Goal: Task Accomplishment & Management: Complete application form

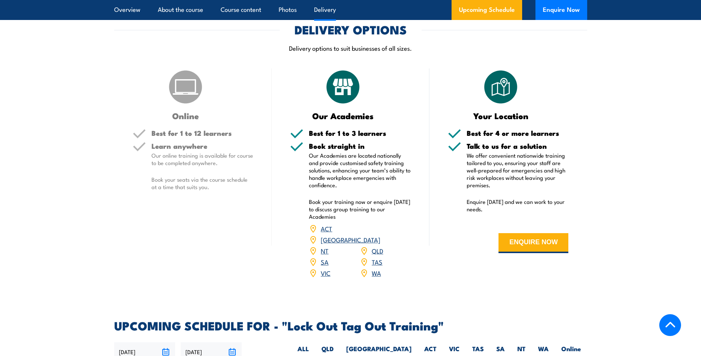
scroll to position [964, 0]
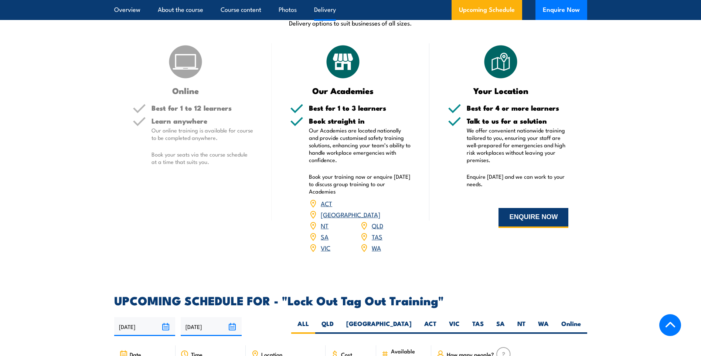
click at [520, 216] on button "ENQUIRE NOW" at bounding box center [534, 218] width 70 height 20
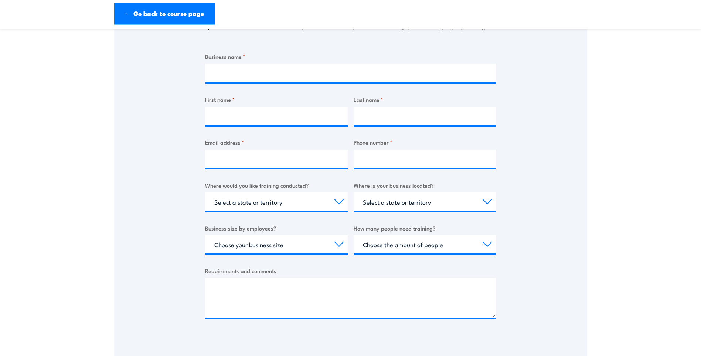
scroll to position [148, 0]
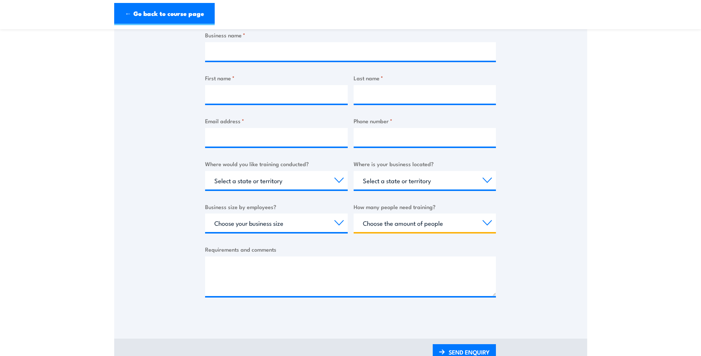
click at [385, 219] on select "Choose the amount of people 1 to 4 5 to 19 20+" at bounding box center [425, 222] width 143 height 18
click at [556, 162] on div "Thank you for your interest in this course. Speak to our sales team for tailore…" at bounding box center [350, 132] width 473 height 369
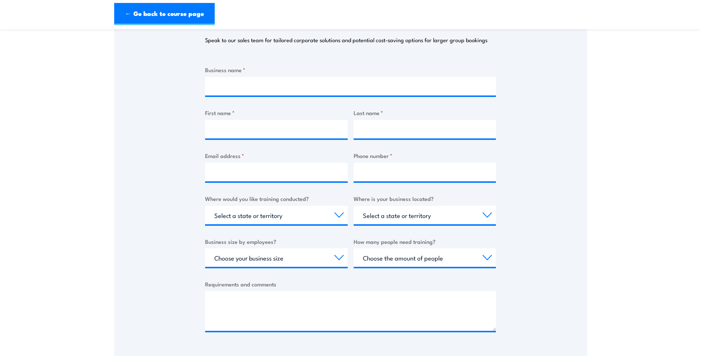
scroll to position [111, 0]
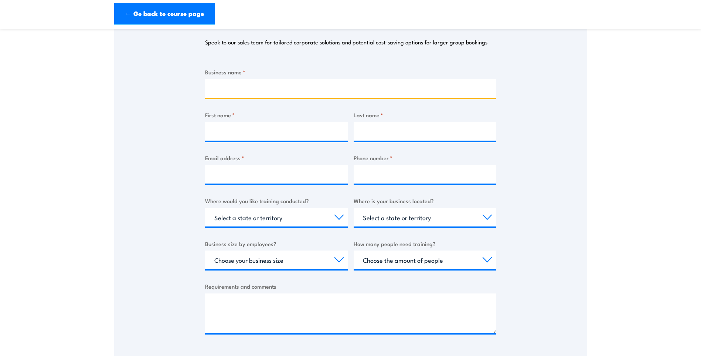
click at [223, 88] on input "Business name *" at bounding box center [350, 88] width 291 height 18
type input "Linley Valley Pork"
type input "Riya"
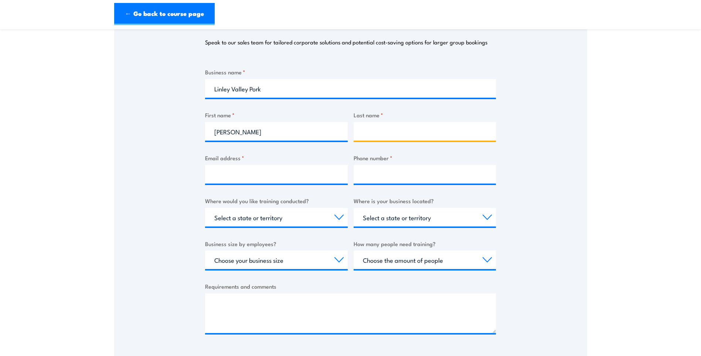
type input "Patel"
type input "lvpadvisor@craigmostyn.com.au"
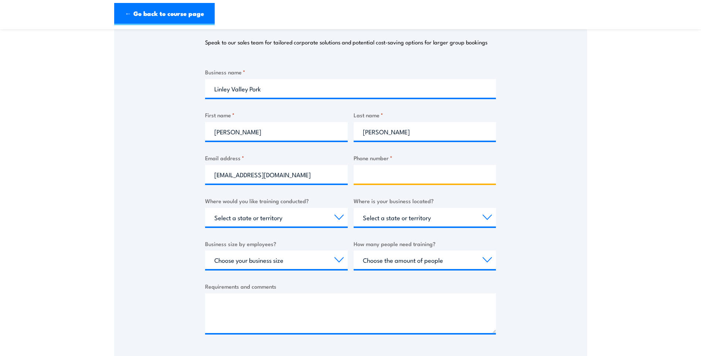
type input "0417720242"
drag, startPoint x: 314, startPoint y: 176, endPoint x: 126, endPoint y: 159, distance: 188.2
click at [126, 159] on div "Thank you for your interest in this course. Speak to our sales team for tailore…" at bounding box center [350, 169] width 473 height 369
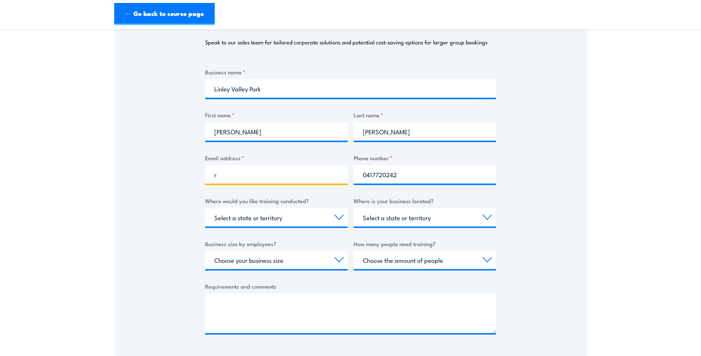
type input "rpatel@craigmostyn.com.au"
select select "WA"
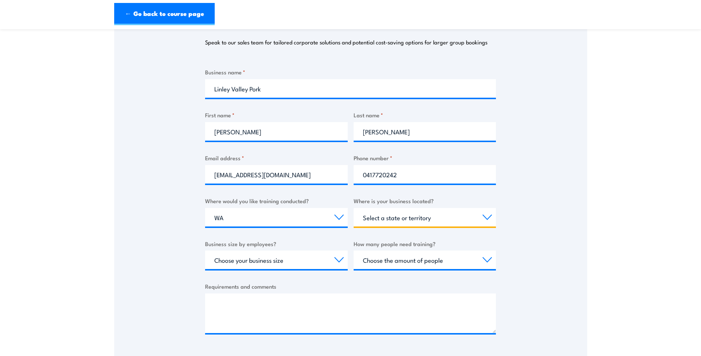
select select "WA"
click at [241, 219] on select "Select a state or territory Nationally - multiple locations QLD NSW VIC SA ACT …" at bounding box center [276, 217] width 143 height 18
click at [205, 208] on select "Select a state or territory Nationally - multiple locations QLD NSW VIC SA ACT …" at bounding box center [276, 217] width 143 height 18
click at [380, 212] on select "Select a state or territory QLD NSW VIC SA ACT WA TAS NT" at bounding box center [425, 217] width 143 height 18
click at [354, 208] on select "Select a state or territory QLD NSW VIC SA ACT WA TAS NT" at bounding box center [425, 217] width 143 height 18
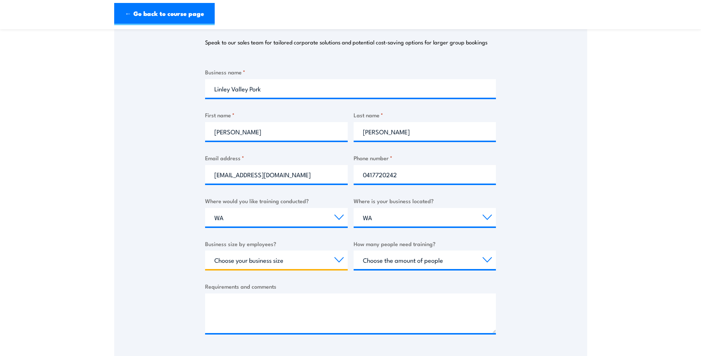
click at [262, 261] on select "Choose your business size 1 to 19 20 to 199 200+" at bounding box center [276, 259] width 143 height 18
select select "200+"
click at [205, 250] on select "Choose your business size 1 to 19 20 to 199 200+" at bounding box center [276, 259] width 143 height 18
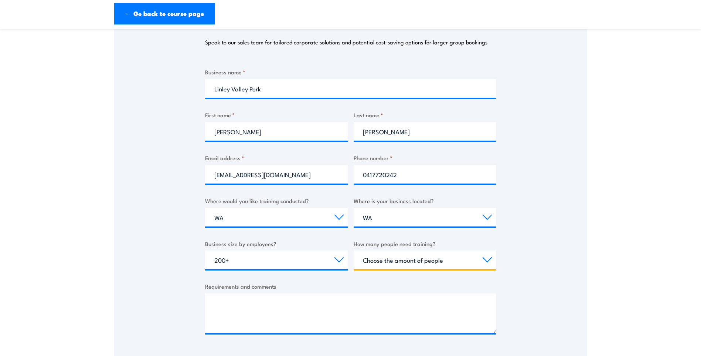
click at [378, 257] on select "Choose the amount of people 1 to 4 5 to 19 20+" at bounding box center [425, 259] width 143 height 18
select select "20+"
click at [354, 250] on select "Choose the amount of people 1 to 4 5 to 19 20+" at bounding box center [425, 259] width 143 height 18
click at [383, 260] on select "Choose the amount of people 1 to 4 5 to 19 20+" at bounding box center [425, 259] width 143 height 18
click at [319, 284] on label "Requirements and comments" at bounding box center [350, 286] width 291 height 9
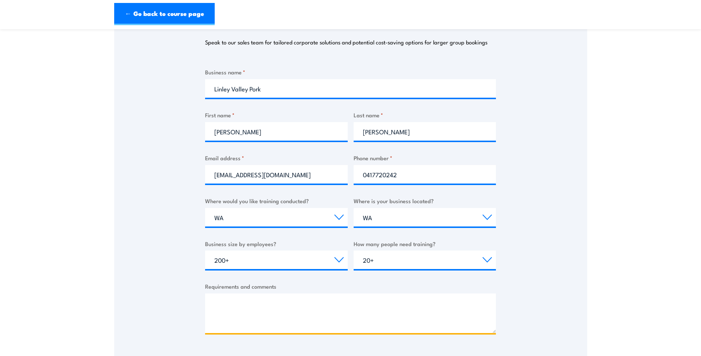
click at [319, 293] on textarea "Requirements and comments" at bounding box center [350, 313] width 291 height 40
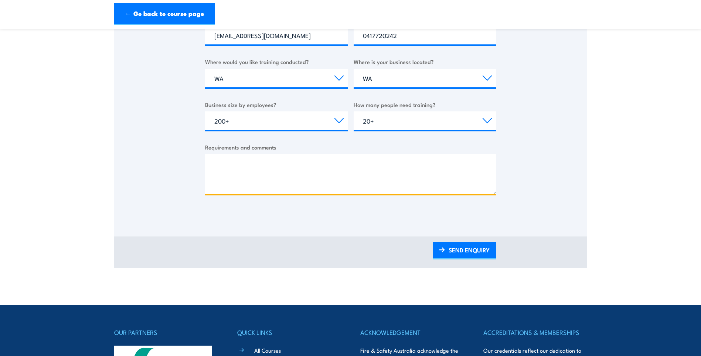
scroll to position [296, 0]
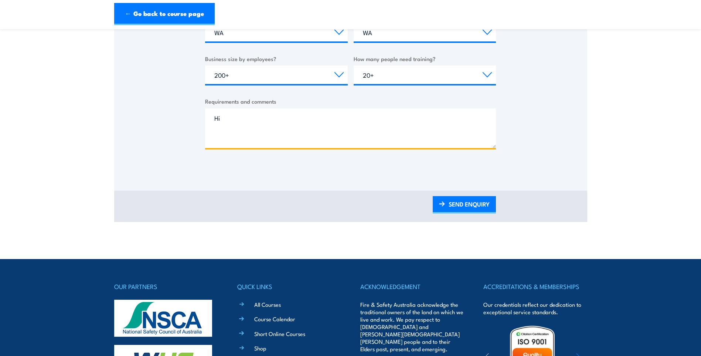
type textarea "H"
click at [370, 145] on textarea "Hi, Just wondering if you could please give us quote for" at bounding box center [350, 128] width 291 height 40
click at [356, 138] on textarea "Hi, Just wondering if you could please give us quote for" at bounding box center [350, 128] width 291 height 40
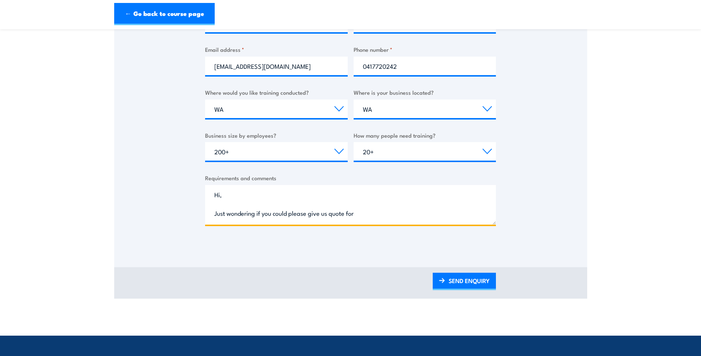
scroll to position [222, 0]
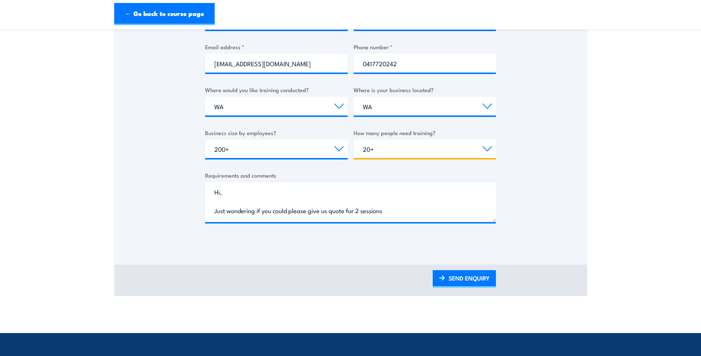
click at [434, 152] on select "Choose the amount of people 1 to 4 5 to 19 20+" at bounding box center [425, 148] width 143 height 18
click at [567, 183] on div "Thank you for your interest in this course. Speak to our sales team for tailore…" at bounding box center [350, 58] width 473 height 369
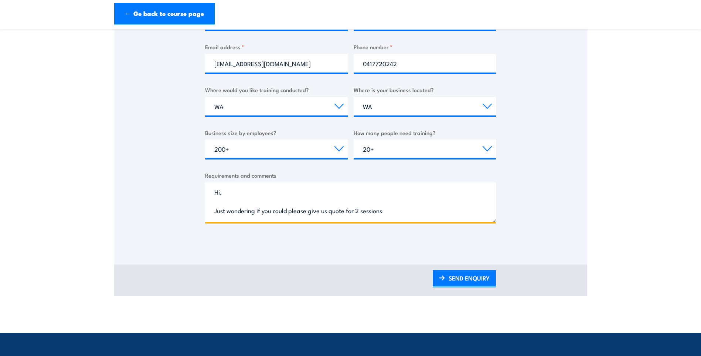
click at [392, 212] on textarea "Hi, Just wondering if you could please give us quote for 2 sessions" at bounding box center [350, 202] width 291 height 40
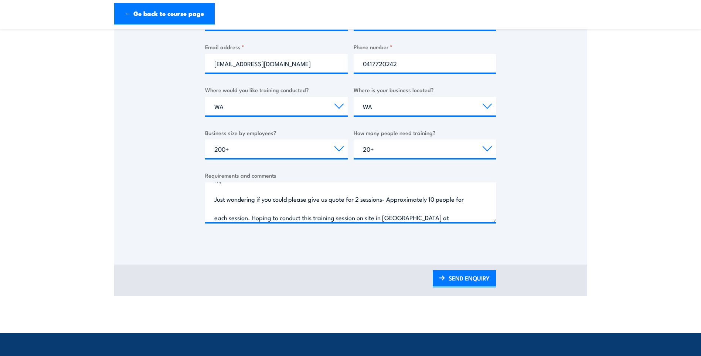
drag, startPoint x: 390, startPoint y: 217, endPoint x: 471, endPoint y: 239, distance: 84.1
click at [471, 239] on form "Business name * Linley Valley Pork First name * Riya Last name * Patel Email ad…" at bounding box center [350, 100] width 291 height 287
click at [469, 218] on textarea "Hi, Just wondering if you could please give us quote for 2 sessions- Approximat…" at bounding box center [350, 202] width 291 height 40
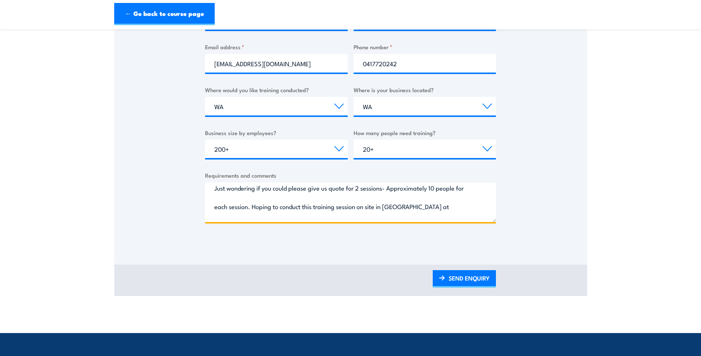
scroll to position [34, 0]
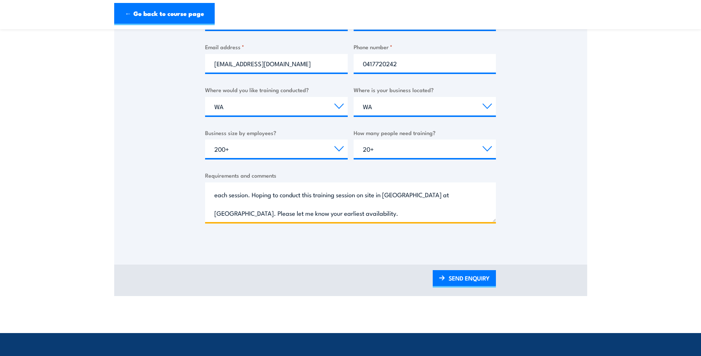
click at [377, 210] on textarea "Hi, Just wondering if you could please give us quote for 2 sessions- Approximat…" at bounding box center [350, 202] width 291 height 40
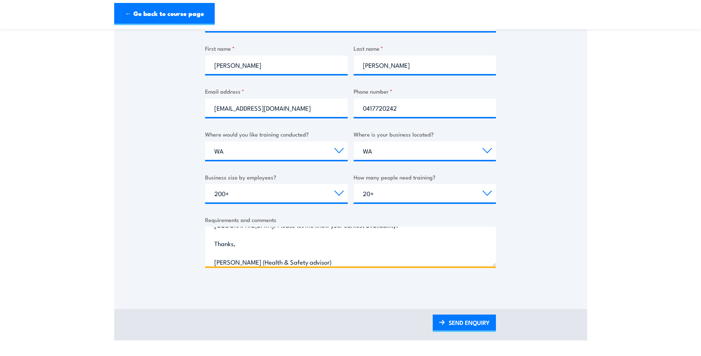
scroll to position [333, 0]
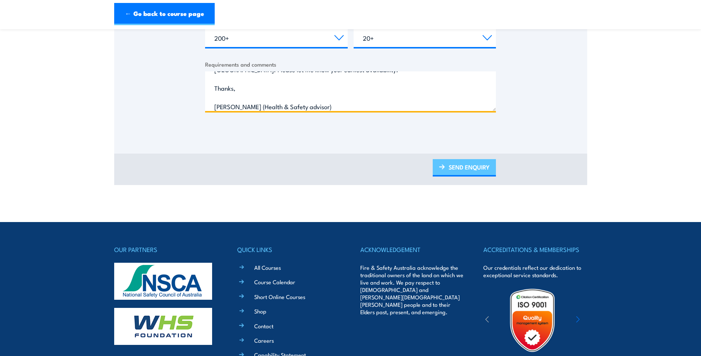
type textarea "Hi, Just wondering if you could please give us quote for 2 sessions- Approximat…"
click at [469, 170] on link "SEND ENQUIRY" at bounding box center [464, 167] width 63 height 17
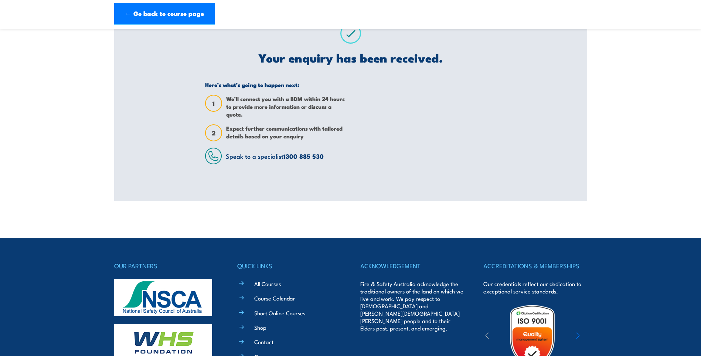
scroll to position [0, 0]
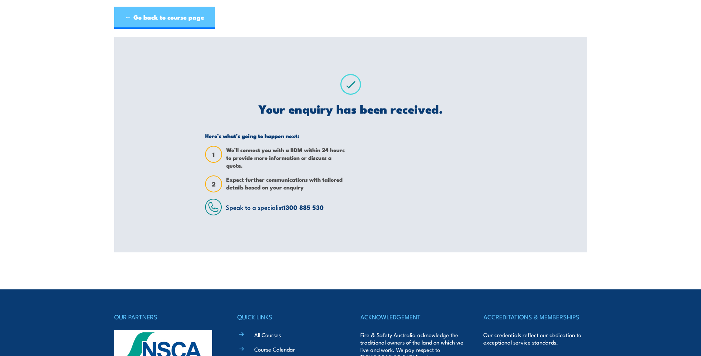
click at [136, 16] on link "← Go back to course page" at bounding box center [164, 18] width 101 height 22
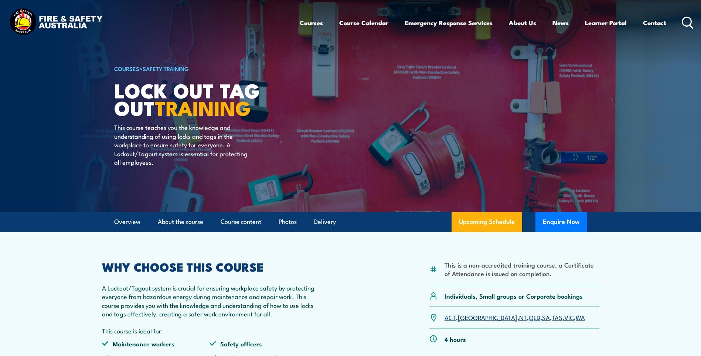
click at [263, 265] on h2 "WHY CHOOSE THIS COURSE" at bounding box center [210, 266] width 216 height 10
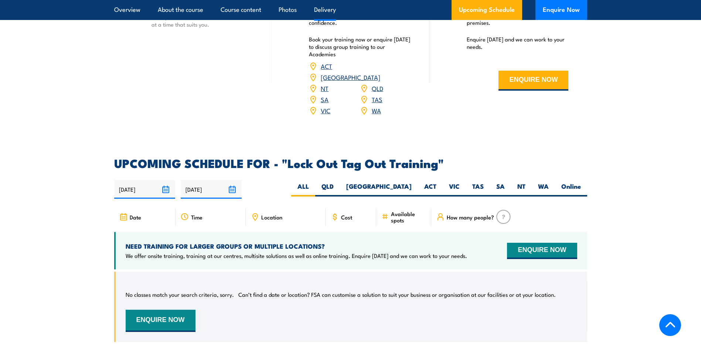
scroll to position [1109, 0]
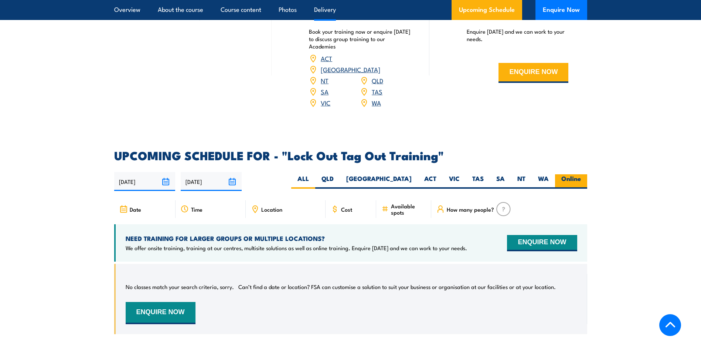
click at [555, 174] on label "Online" at bounding box center [571, 181] width 32 height 14
click at [581, 174] on input "Online" at bounding box center [583, 176] width 5 height 5
radio input "true"
click at [544, 174] on label "WA" at bounding box center [543, 181] width 23 height 14
click at [549, 174] on input "WA" at bounding box center [551, 176] width 5 height 5
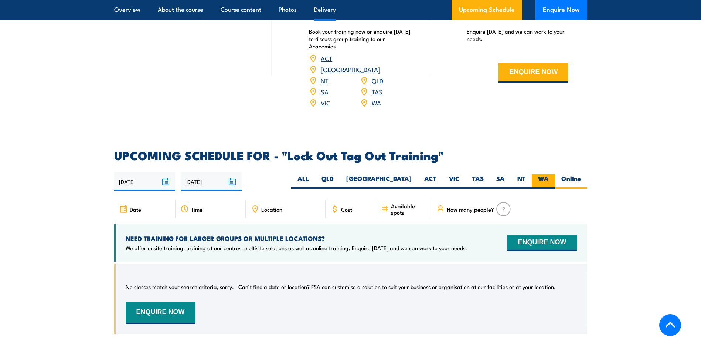
radio input "true"
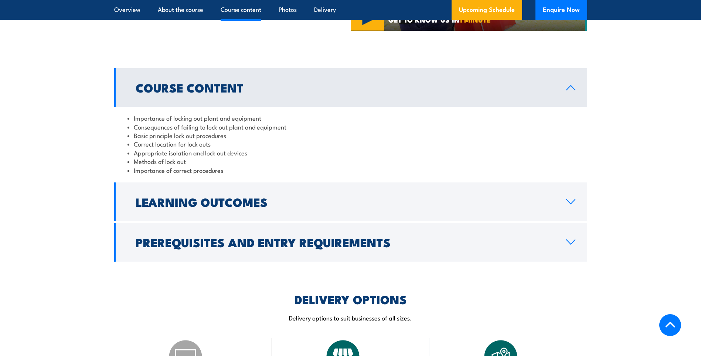
scroll to position [545, 0]
